Goal: Task Accomplishment & Management: Manage account settings

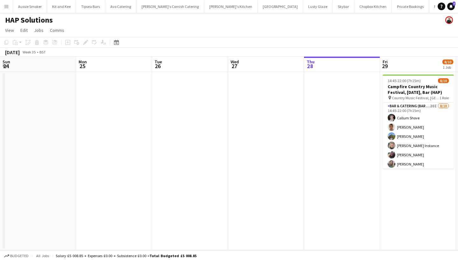
scroll to position [0, 218]
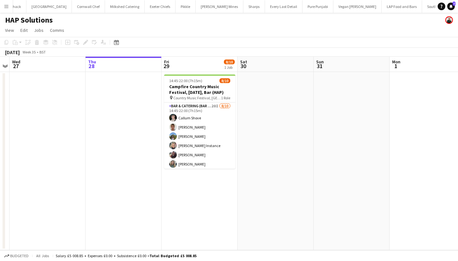
click at [4, 6] on app-icon "Menu" at bounding box center [6, 6] width 5 height 5
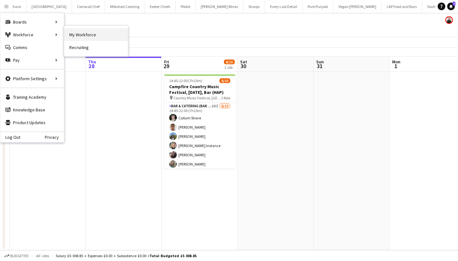
click at [79, 33] on link "My Workforce" at bounding box center [96, 34] width 64 height 13
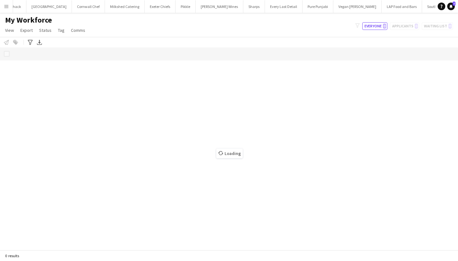
click at [9, 8] on button "Menu" at bounding box center [6, 6] width 13 height 13
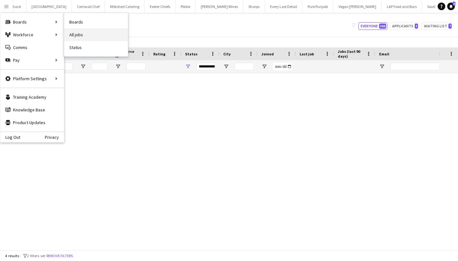
click at [89, 35] on link "All jobs" at bounding box center [96, 34] width 64 height 13
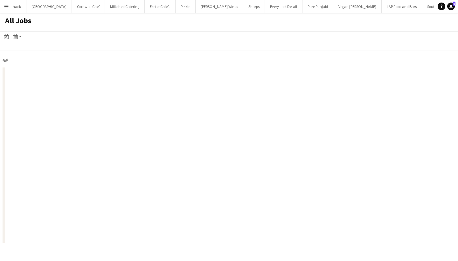
scroll to position [0, 152]
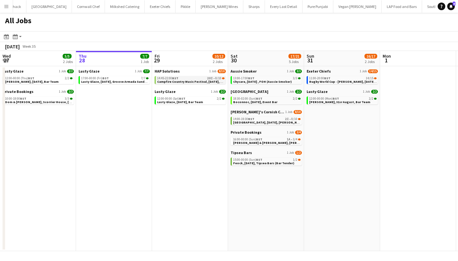
click at [190, 79] on div "14:45-22:00 BST 20I • 8/10" at bounding box center [190, 78] width 67 height 3
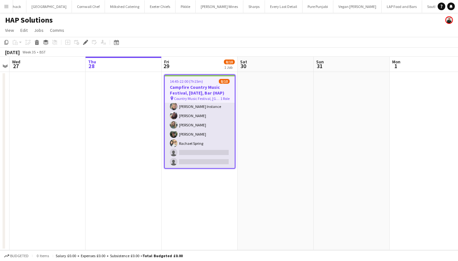
scroll to position [40, 0]
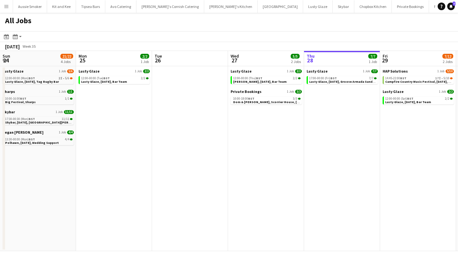
scroll to position [0, 177]
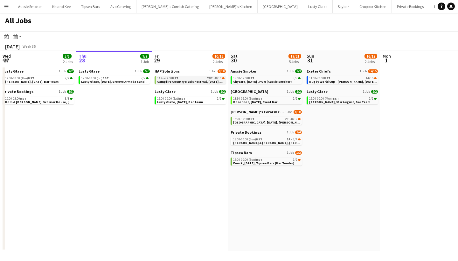
click at [168, 80] on span "Campfire Country Music Festival, [DATE], Bar (HAP)" at bounding box center [196, 82] width 78 height 4
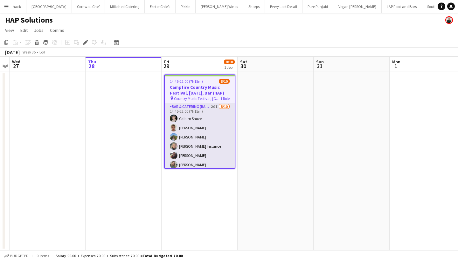
click at [200, 147] on app-card-role "Bar & Catering (Bar Tender) 20I [DATE] 14:45-22:00 (7h15m) [PERSON_NAME] [PERSO…" at bounding box center [200, 155] width 70 height 105
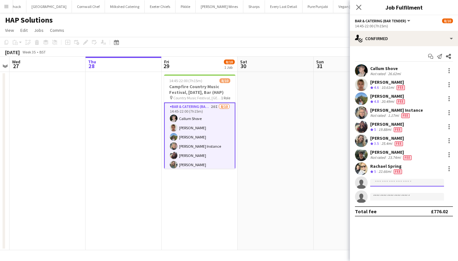
click at [387, 186] on input at bounding box center [407, 183] width 74 height 8
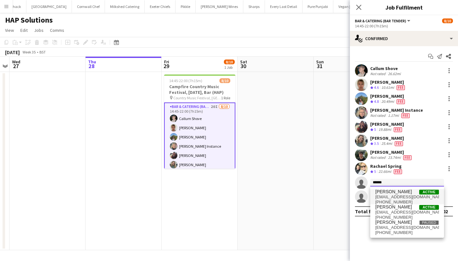
type input "*****"
click at [403, 196] on span "[EMAIL_ADDRESS][DOMAIN_NAME]" at bounding box center [407, 196] width 64 height 5
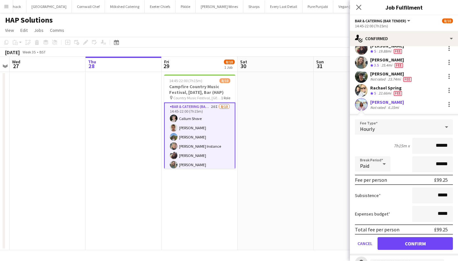
scroll to position [99, 0]
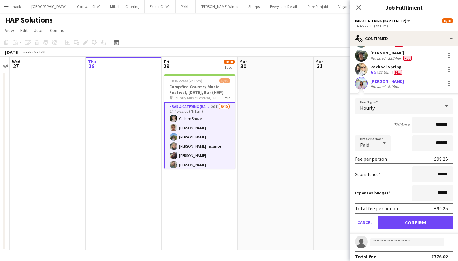
type input "******"
click at [421, 226] on button "Confirm" at bounding box center [414, 222] width 75 height 13
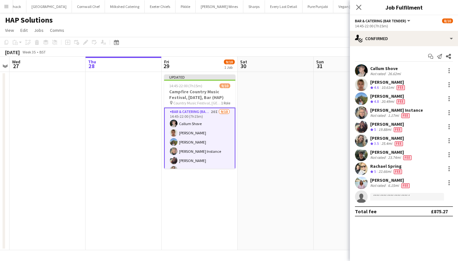
scroll to position [0, 0]
click at [358, 5] on icon "Close pop-in" at bounding box center [359, 7] width 6 height 6
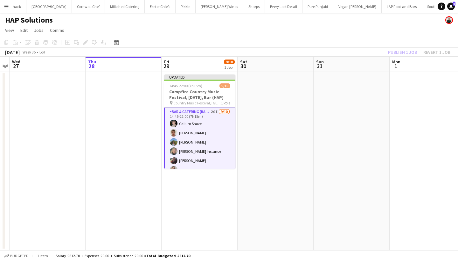
click at [395, 52] on div "Publish 1 job Revert 1 job" at bounding box center [419, 52] width 78 height 8
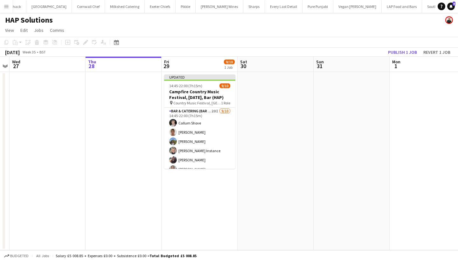
click at [395, 52] on button "Publish 1 job" at bounding box center [402, 52] width 34 height 8
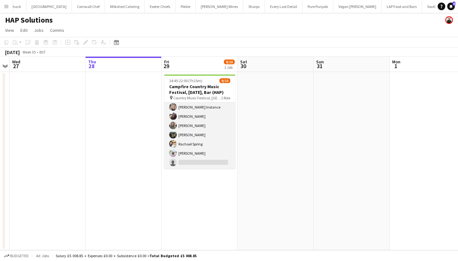
scroll to position [38, 0]
click at [188, 138] on app-card-role "Bar & Catering (Bar Tender) 20I [DATE] 14:45-22:00 (7h15m) [PERSON_NAME] [PERSO…" at bounding box center [199, 116] width 71 height 105
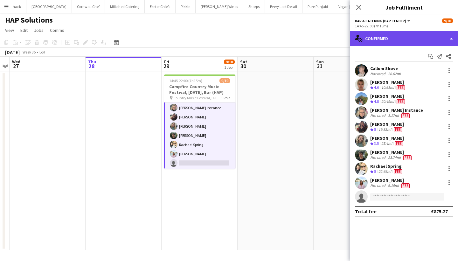
click at [412, 38] on div "single-neutral-actions-check-2 Confirmed" at bounding box center [404, 38] width 108 height 15
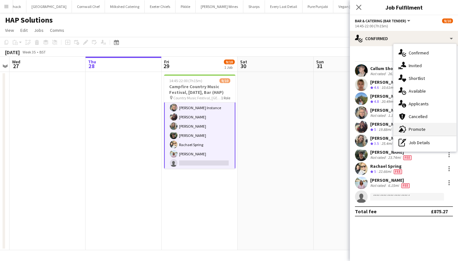
click at [427, 129] on div "advertising-megaphone Promote" at bounding box center [424, 129] width 63 height 13
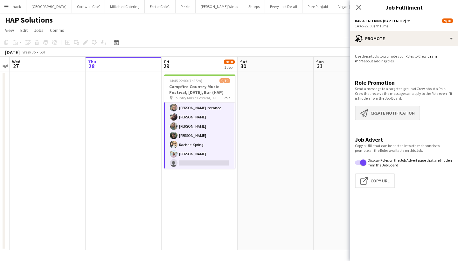
click at [405, 112] on button "Create notification Create notification" at bounding box center [387, 113] width 65 height 15
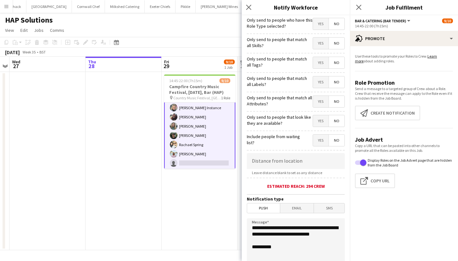
click at [363, 4] on div "Close pop-in" at bounding box center [359, 7] width 18 height 15
click at [362, 5] on icon at bounding box center [359, 7] width 6 height 6
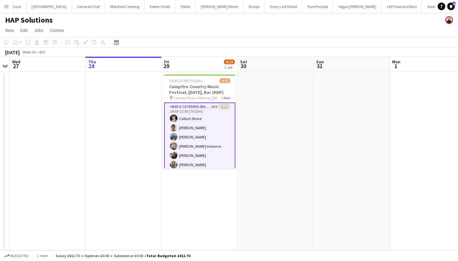
scroll to position [0, 0]
